Goal: Task Accomplishment & Management: Manage account settings

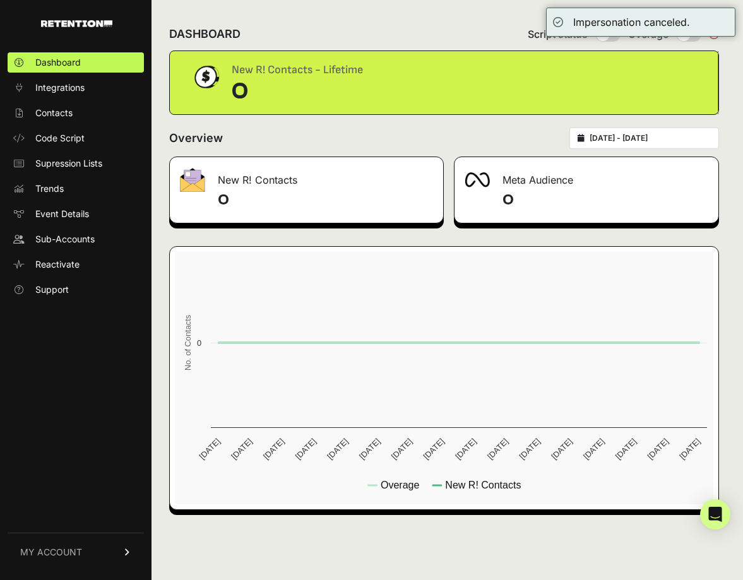
click at [71, 250] on ul "Dashboard Integrations Contacts Code Script Supression Lists Trends Event Detai…" at bounding box center [76, 175] width 136 height 247
click at [71, 247] on link "Sub-Accounts" at bounding box center [76, 239] width 136 height 20
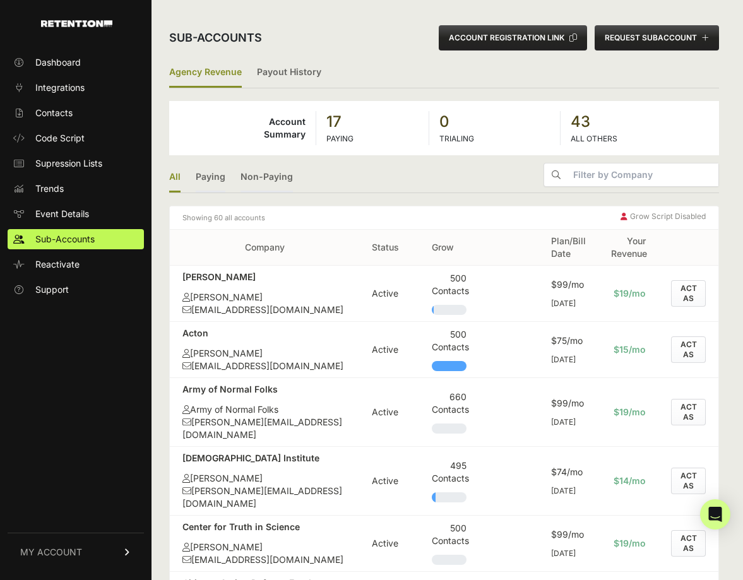
click at [439, 186] on ul "All Paying Non-Paying" at bounding box center [444, 178] width 550 height 30
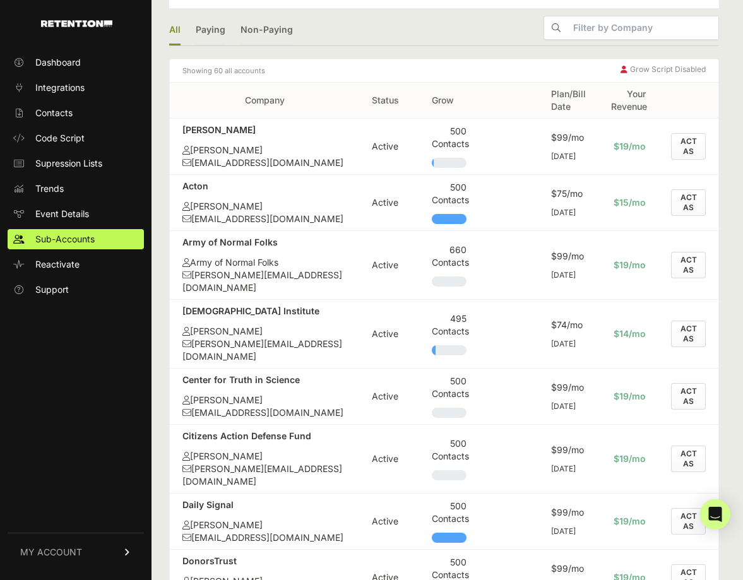
scroll to position [148, 0]
click at [680, 445] on button "ACT AS" at bounding box center [688, 458] width 35 height 27
